Goal: Task Accomplishment & Management: Complete application form

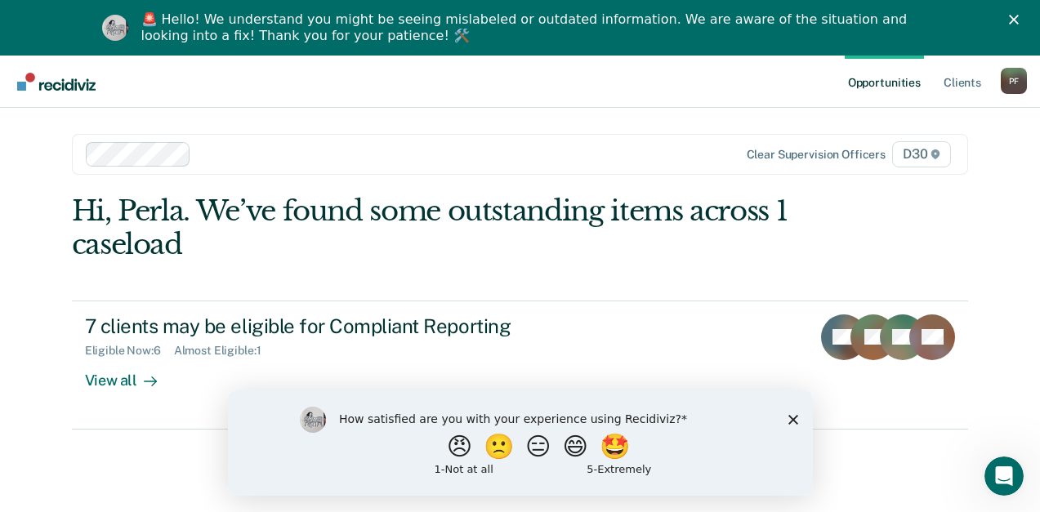
scroll to position [56, 0]
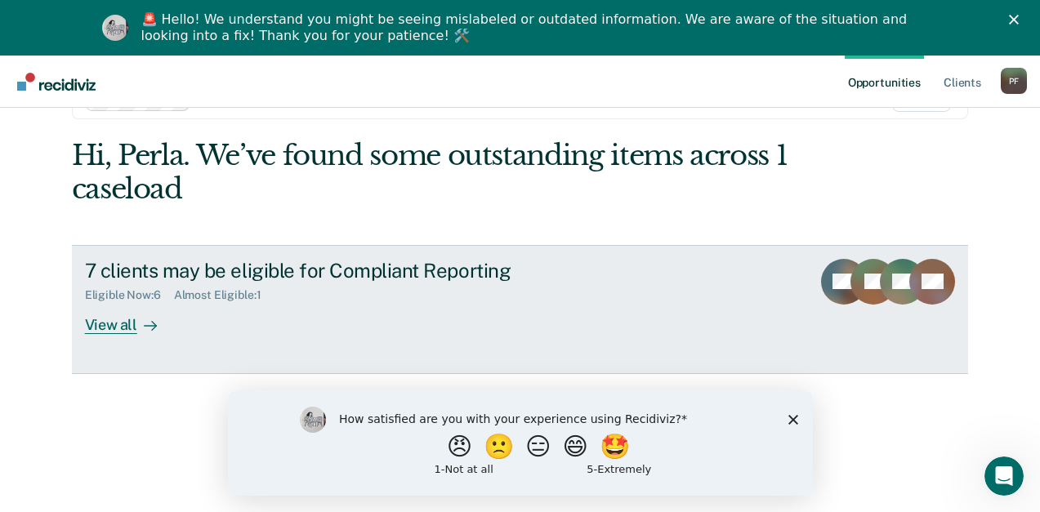
click at [157, 324] on div at bounding box center [147, 324] width 20 height 19
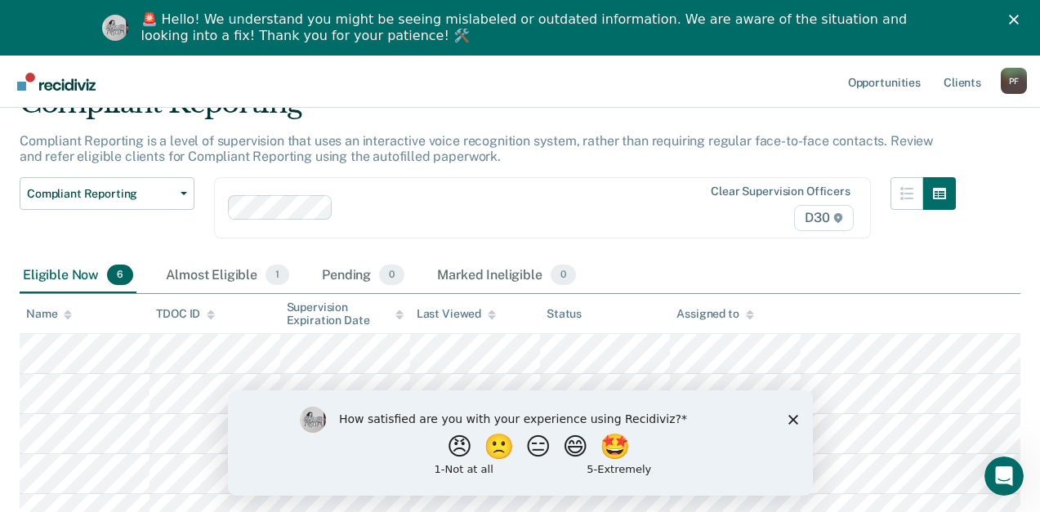
scroll to position [163, 0]
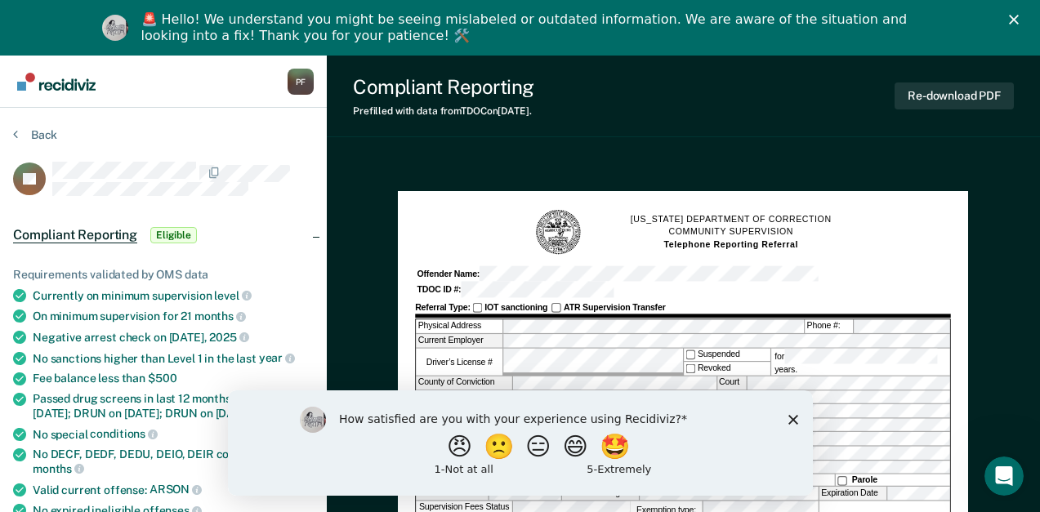
click at [791, 413] on div "How satisfied are you with your experience using Recidiviz? 😠 🙁 😑 😄 🤩 1 - Not a…" at bounding box center [519, 442] width 585 height 105
click at [792, 421] on icon "Close survey" at bounding box center [793, 419] width 10 height 10
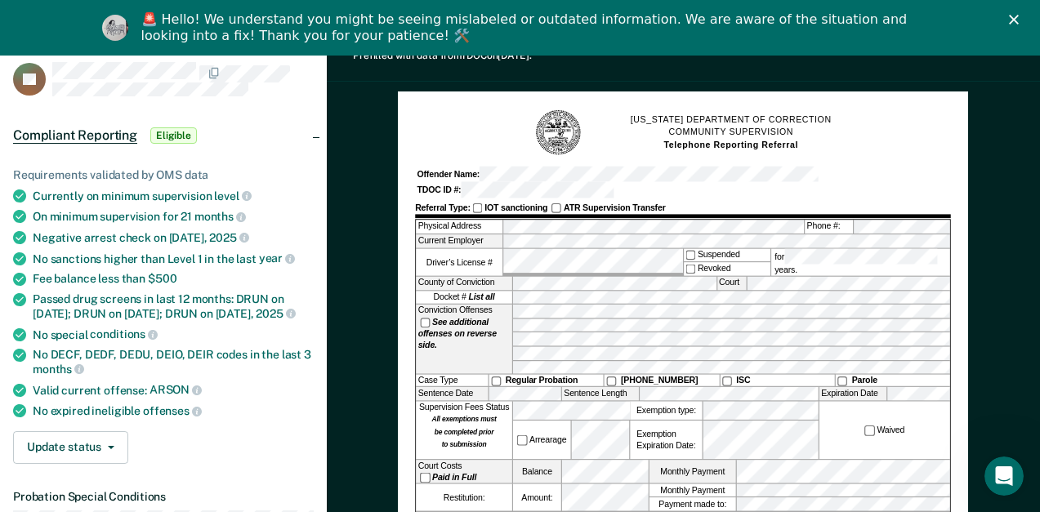
scroll to position [163, 0]
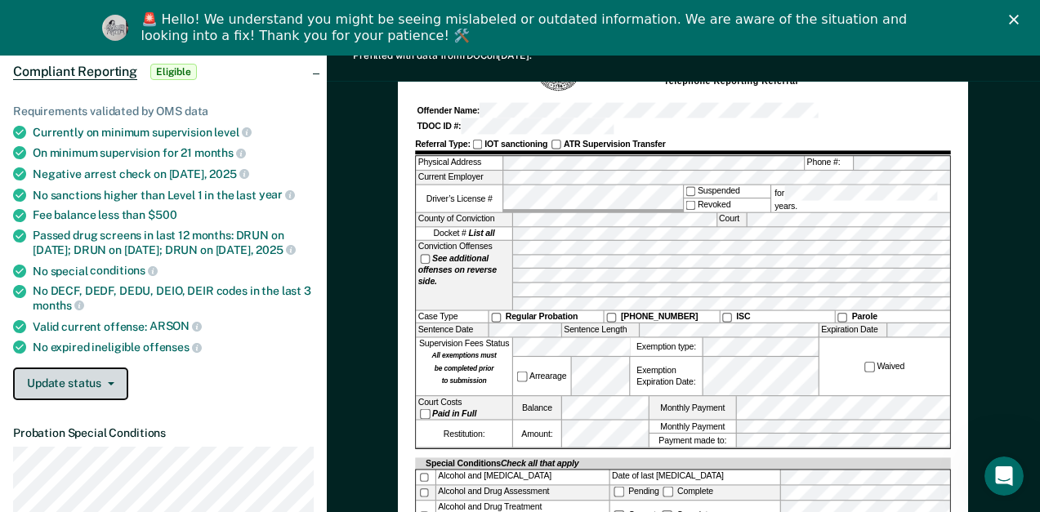
click at [108, 386] on icon "button" at bounding box center [111, 384] width 7 height 3
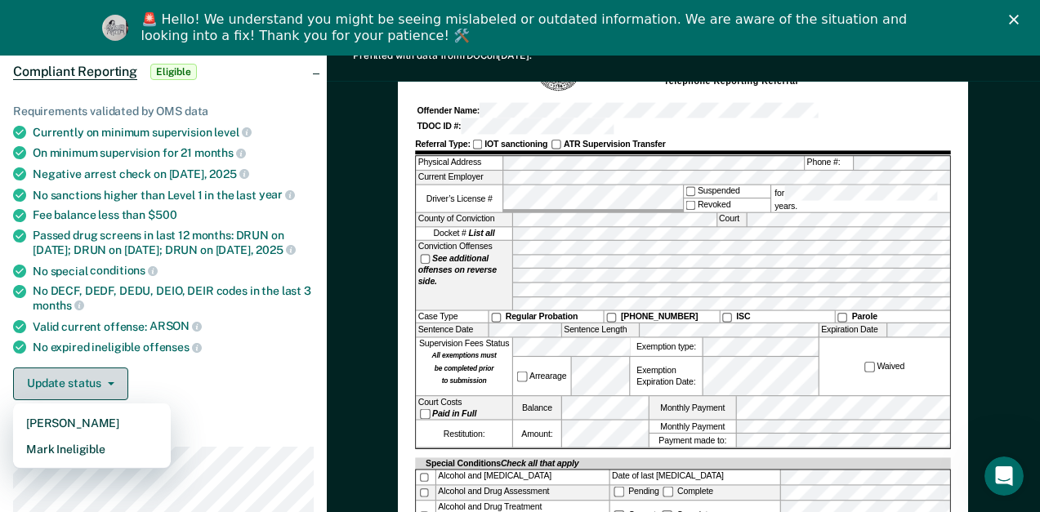
click at [108, 386] on icon "button" at bounding box center [111, 384] width 7 height 3
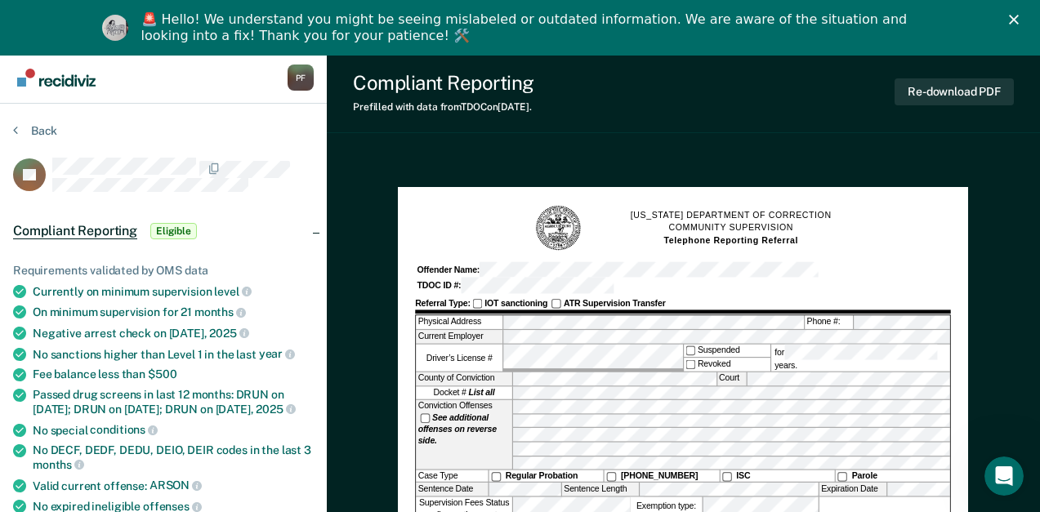
scroll to position [0, 0]
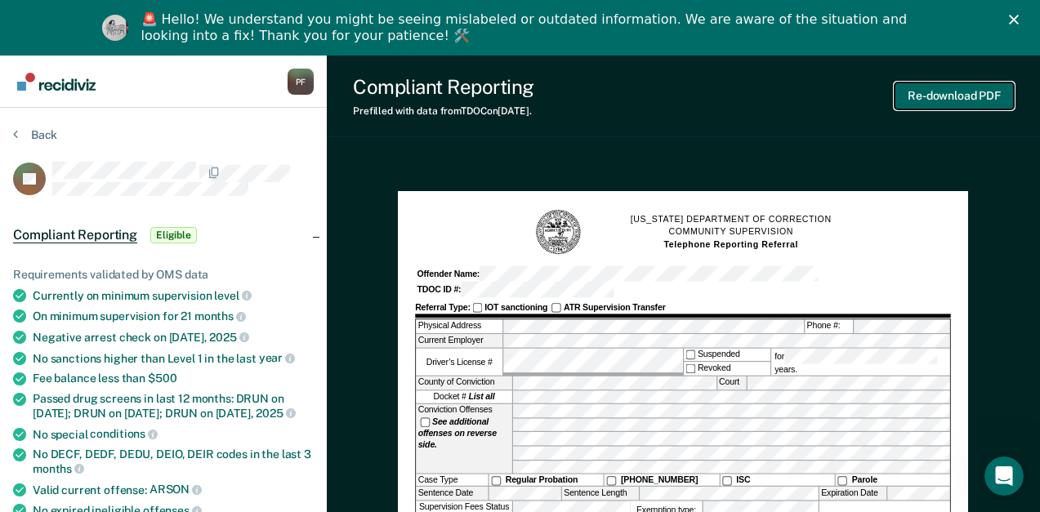
click at [975, 102] on button "Re-download PDF" at bounding box center [954, 96] width 119 height 27
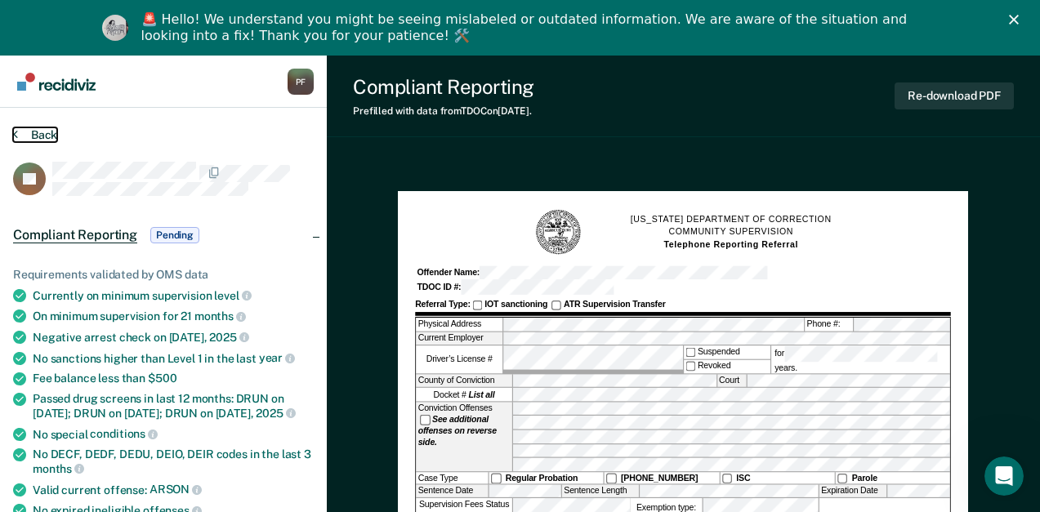
click at [30, 128] on button "Back" at bounding box center [35, 135] width 44 height 15
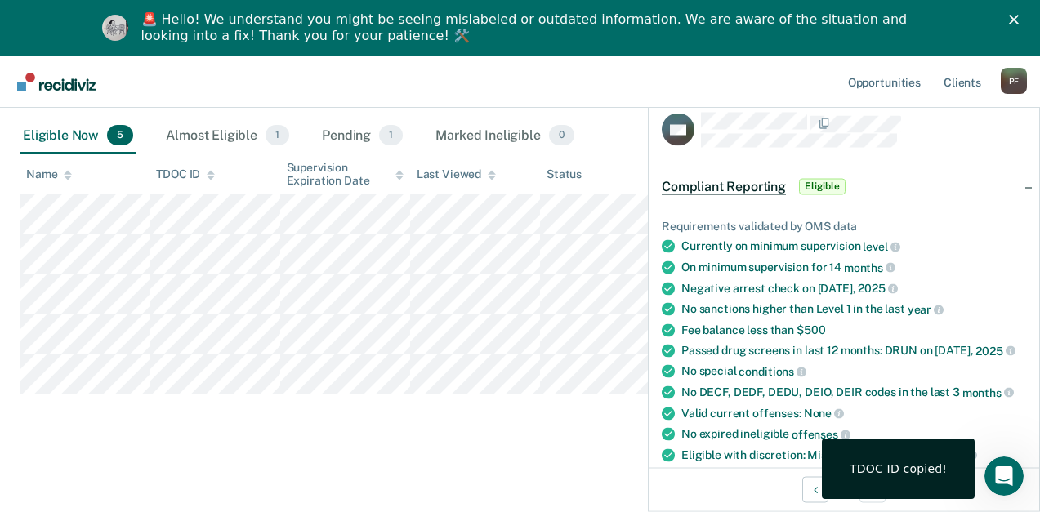
click at [725, 193] on div "Compliant Reporting Eligible" at bounding box center [755, 186] width 187 height 26
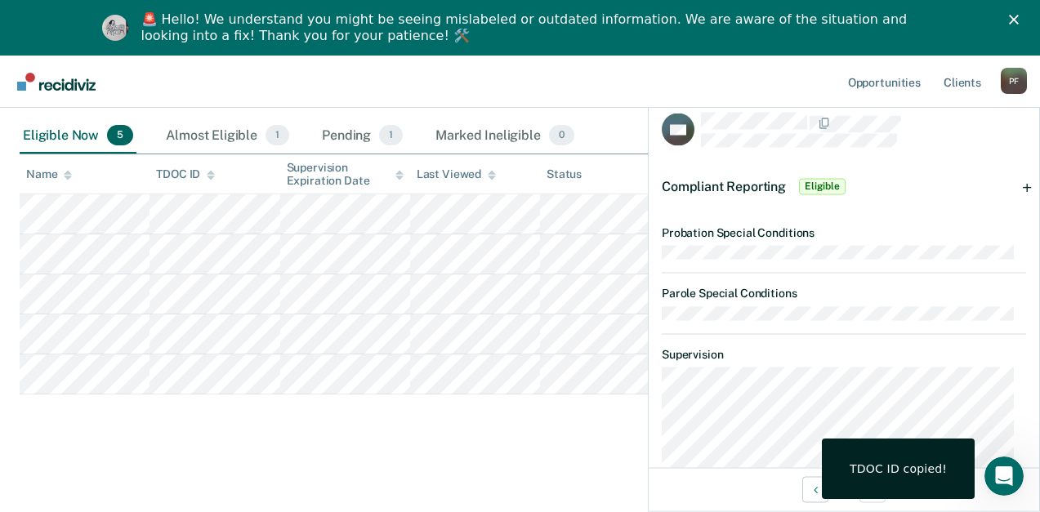
click at [725, 193] on div "Compliant Reporting Eligible" at bounding box center [755, 186] width 187 height 26
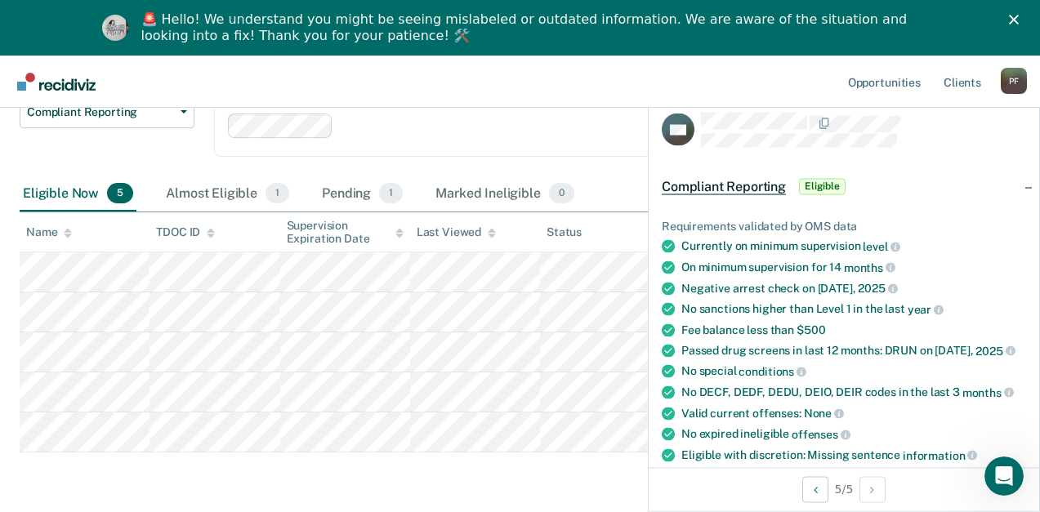
scroll to position [235, 0]
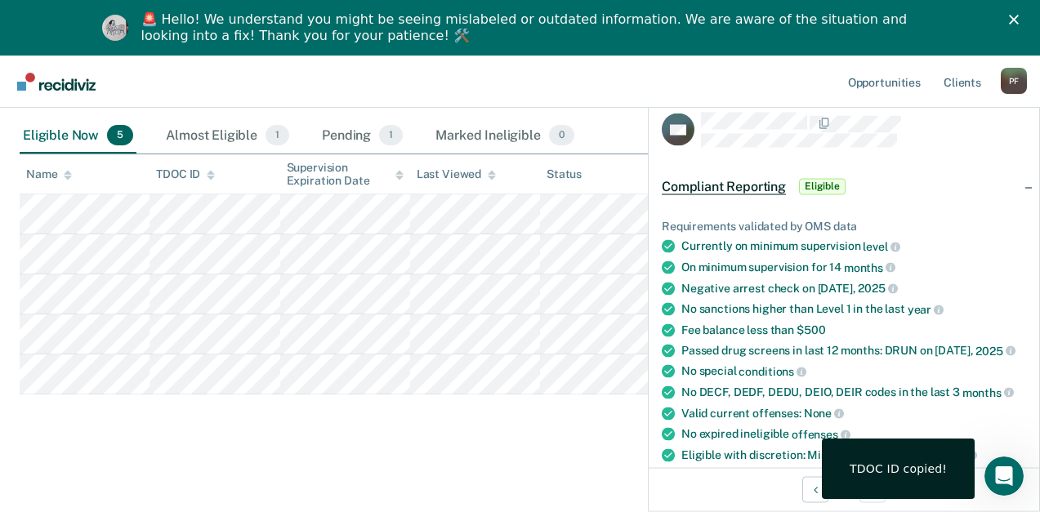
click at [536, 418] on div "Compliant Reporting Compliant Reporting is a level of supervision that uses an …" at bounding box center [520, 194] width 1001 height 495
click at [404, 427] on div "Compliant Reporting Compliant Reporting is a level of supervision that uses an …" at bounding box center [520, 194] width 1001 height 495
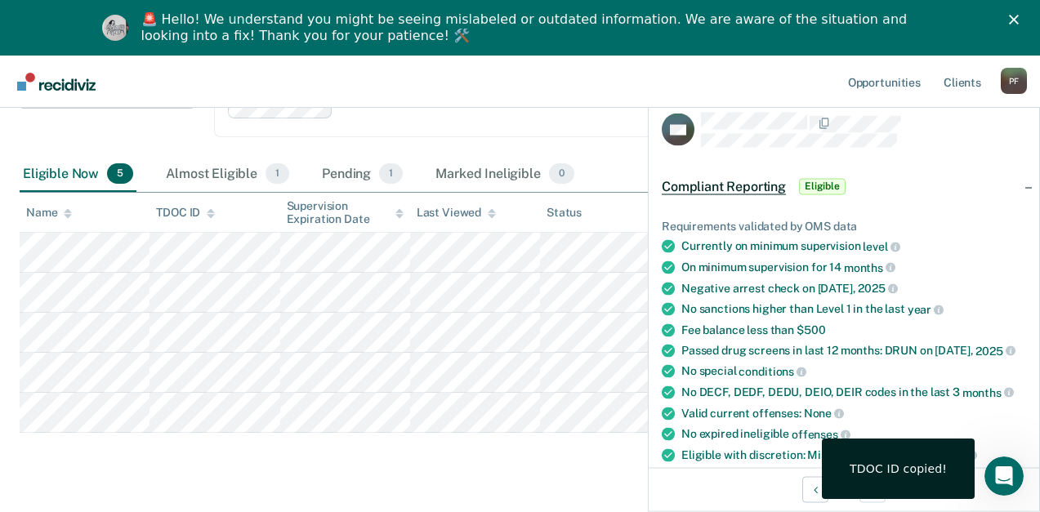
scroll to position [0, 0]
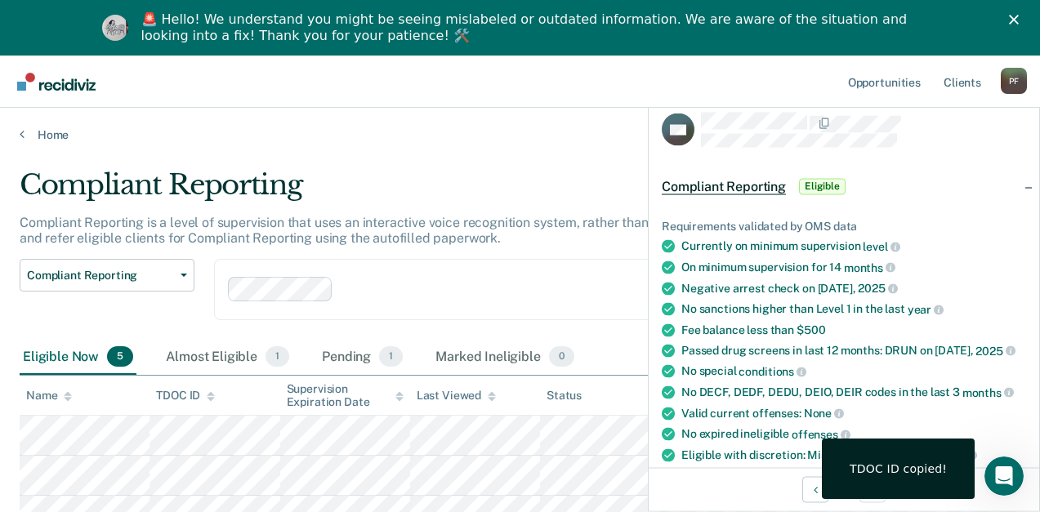
click at [1019, 19] on polygon "Close" at bounding box center [1014, 20] width 10 height 10
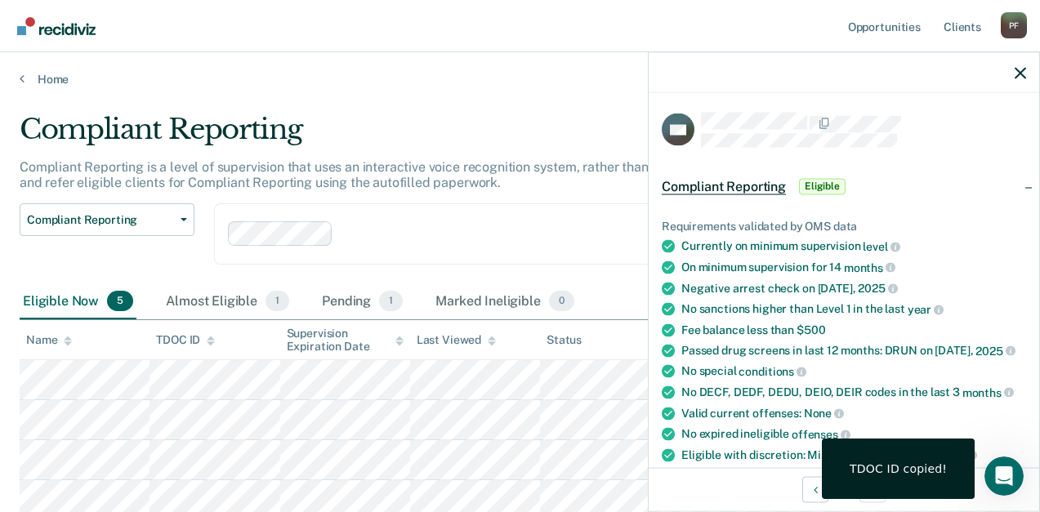
click at [1013, 73] on div at bounding box center [844, 72] width 391 height 41
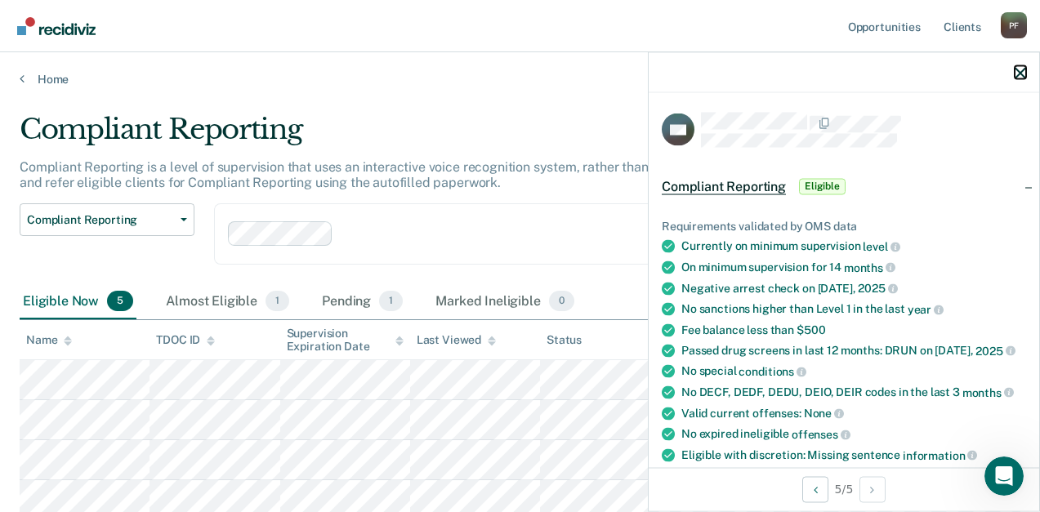
click at [1021, 74] on icon "button" at bounding box center [1020, 72] width 11 height 11
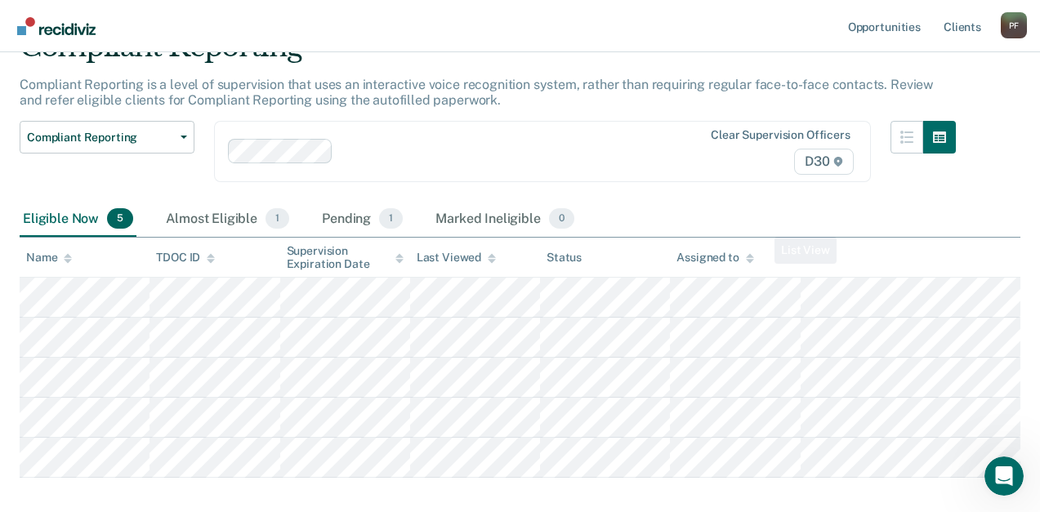
scroll to position [180, 0]
